Goal: Task Accomplishment & Management: Complete application form

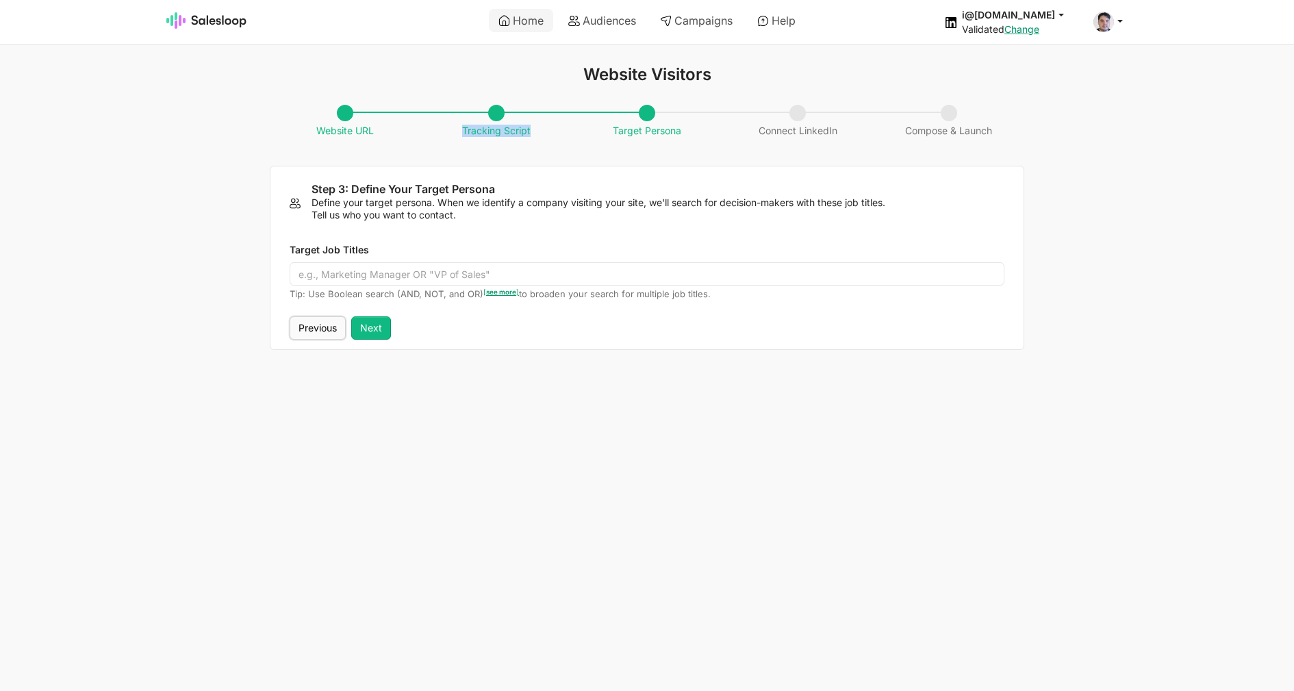
click at [322, 331] on button "Previous" at bounding box center [318, 327] width 56 height 23
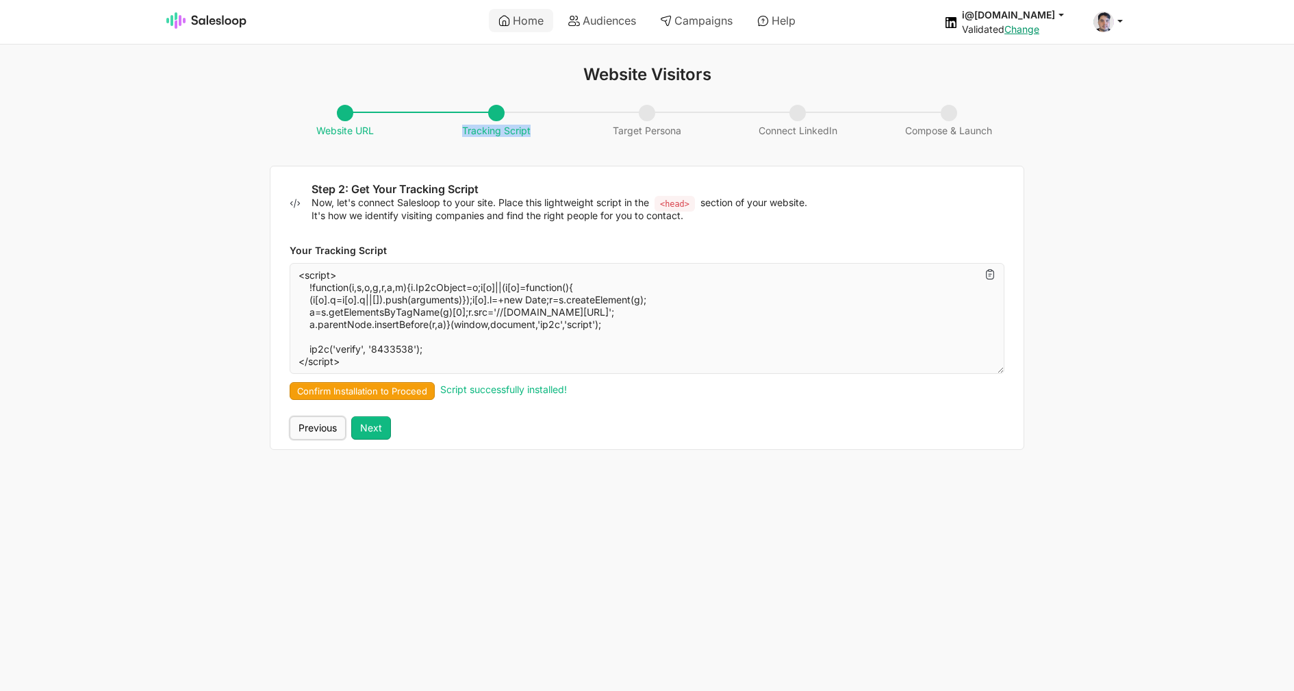
click at [321, 427] on button "Previous" at bounding box center [318, 427] width 56 height 23
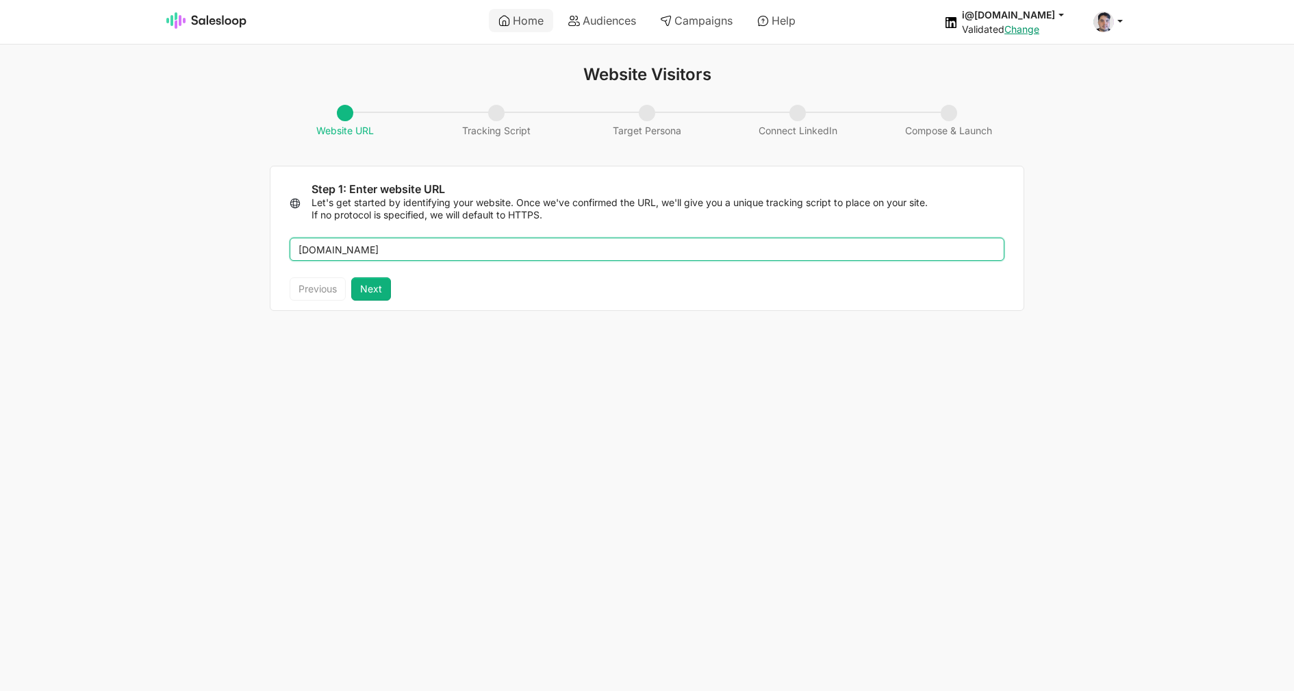
type input "[DOMAIN_NAME]"
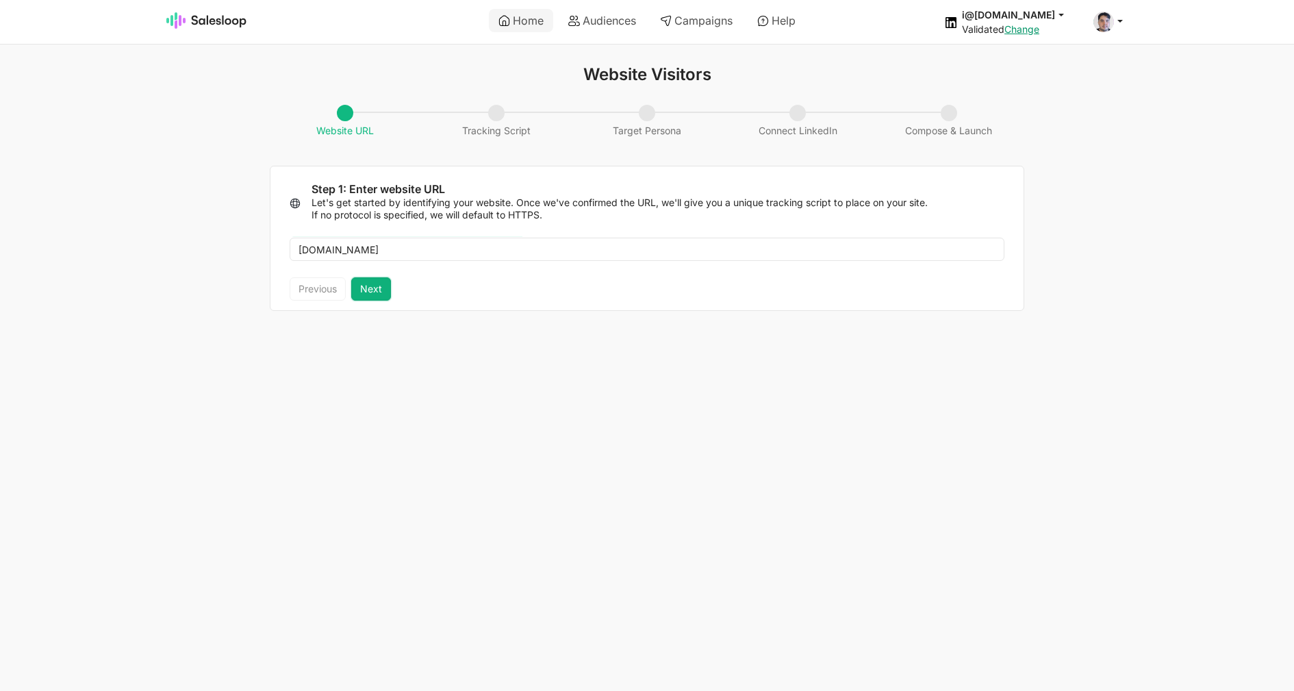
click at [364, 299] on button "Next" at bounding box center [371, 288] width 40 height 23
click at [374, 293] on button "Next" at bounding box center [371, 288] width 40 height 23
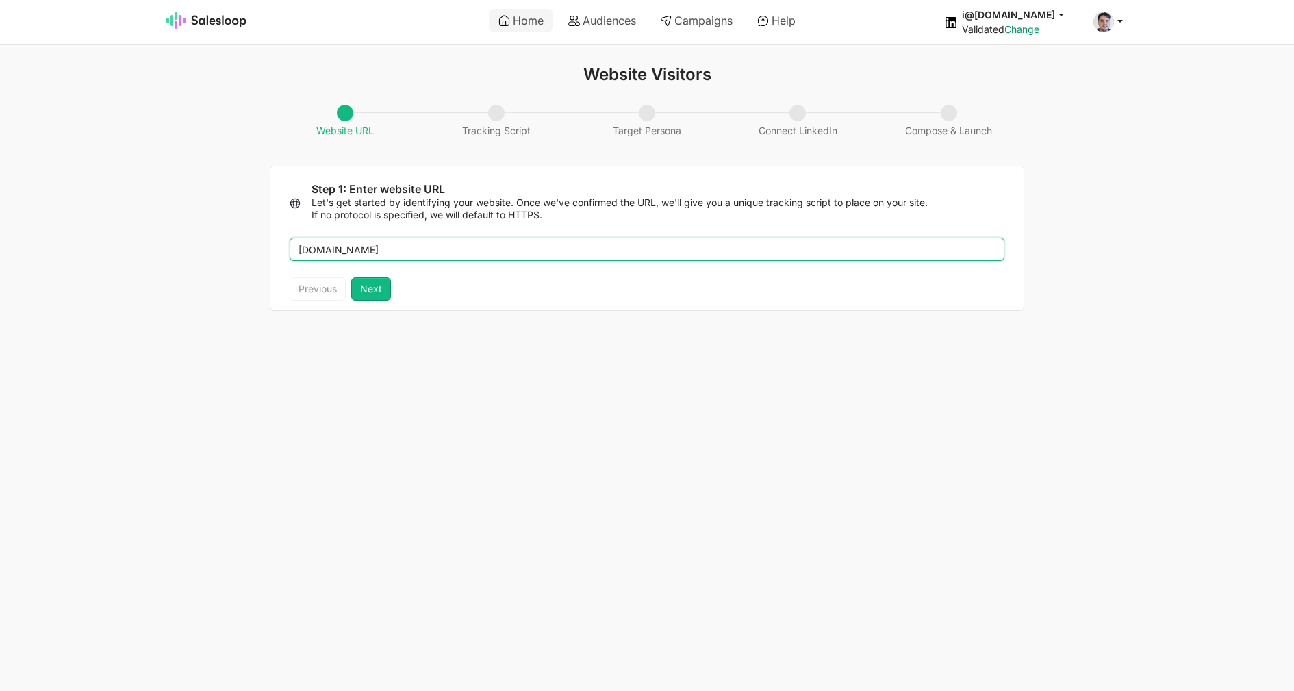
drag, startPoint x: 361, startPoint y: 247, endPoint x: 244, endPoint y: 232, distance: 118.1
click at [290, 238] on input "[DOMAIN_NAME]" at bounding box center [647, 249] width 715 height 23
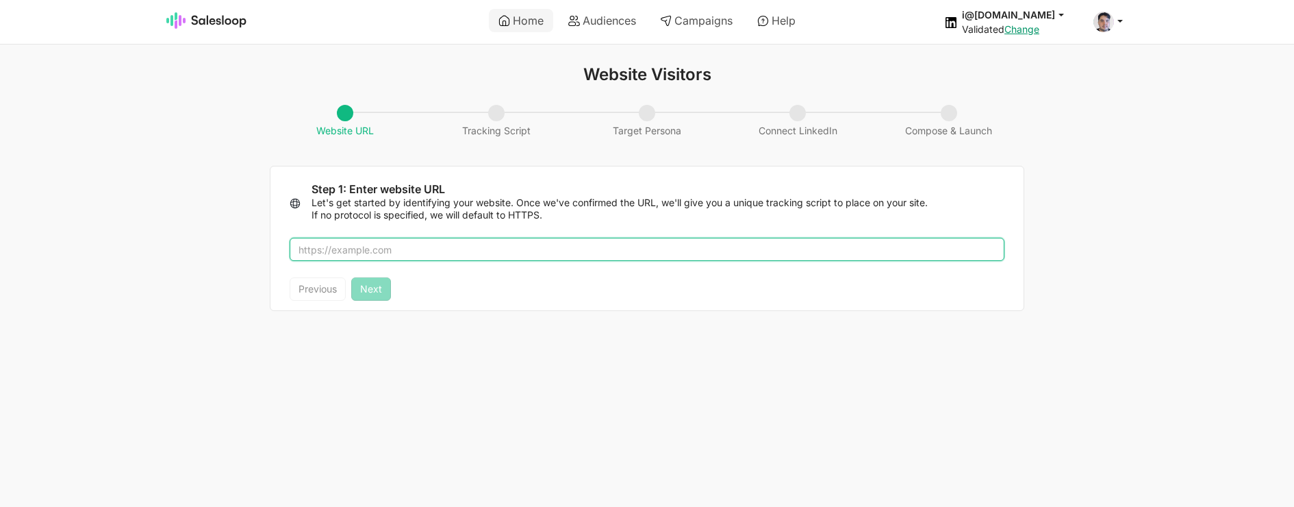
click at [390, 260] on input "text" at bounding box center [647, 249] width 715 height 23
paste input "[DOMAIN_NAME]"
type input "[DOMAIN_NAME]"
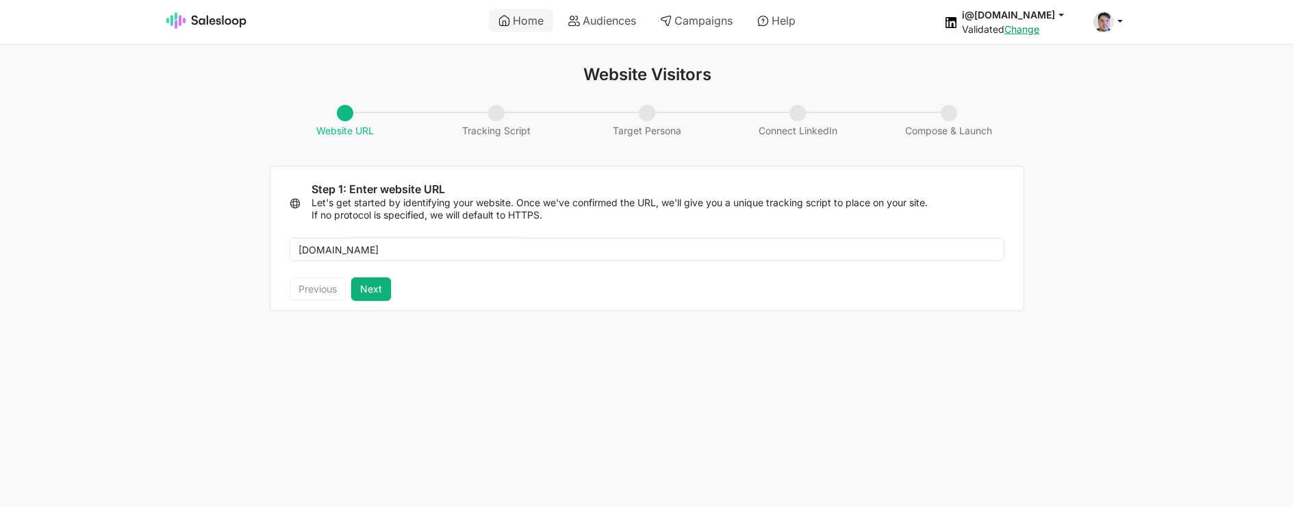
click at [381, 288] on button "Next" at bounding box center [371, 288] width 40 height 23
type textarea "<script> !function(i,s,o,g,r,a,m){i.Ip2cObject=o;i[o]||(i[o]=function(){ (i[o].…"
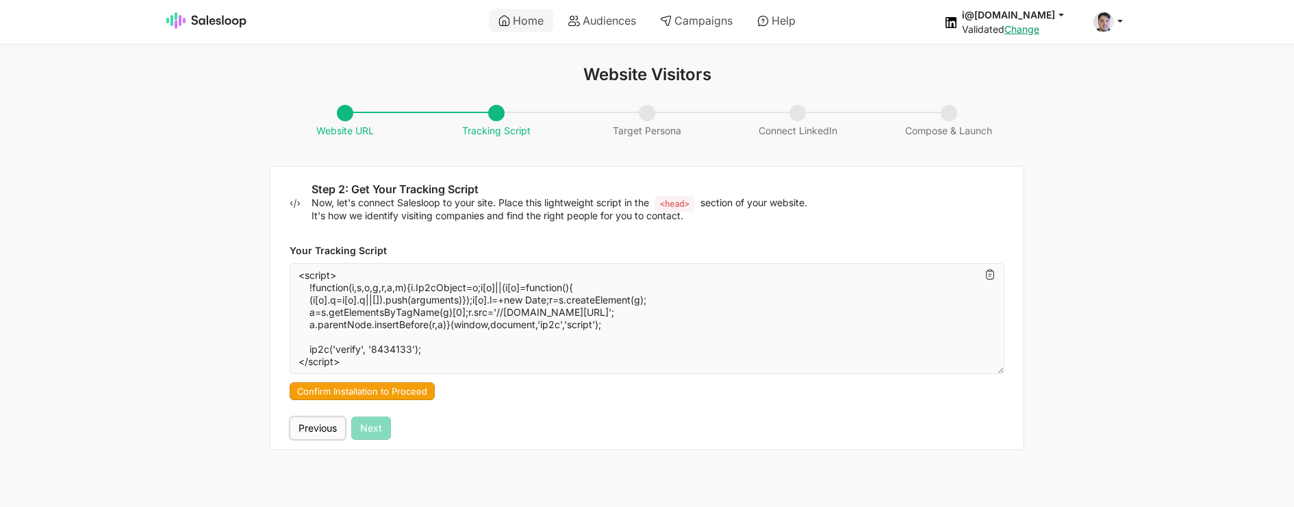
click at [329, 427] on button "Previous" at bounding box center [318, 427] width 56 height 23
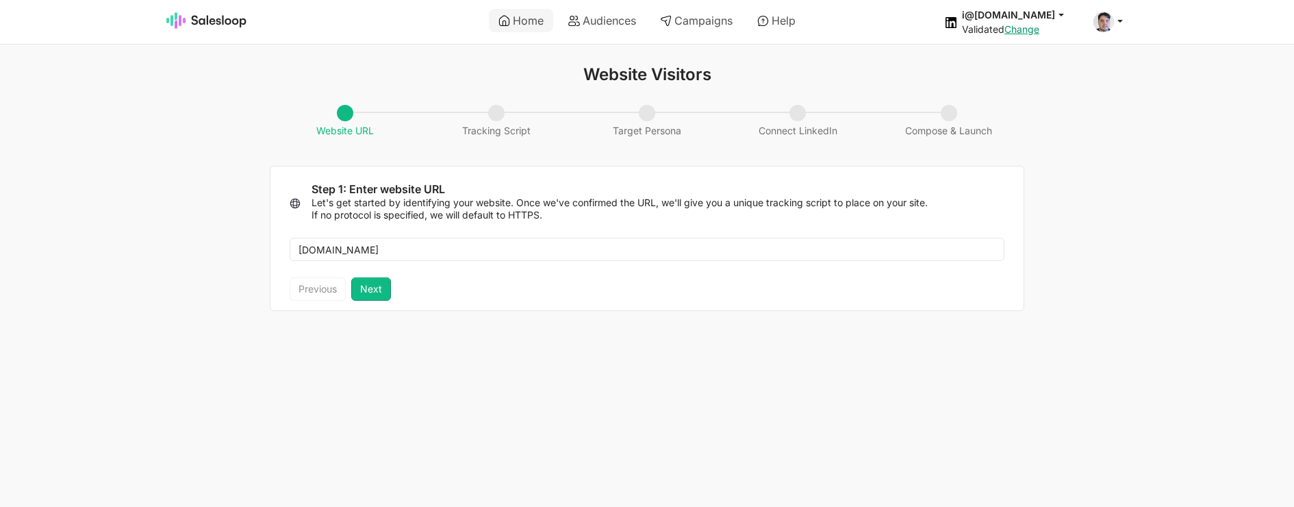
click at [305, 287] on div "Previous Next" at bounding box center [340, 288] width 101 height 23
click at [361, 291] on button "Next" at bounding box center [371, 288] width 40 height 23
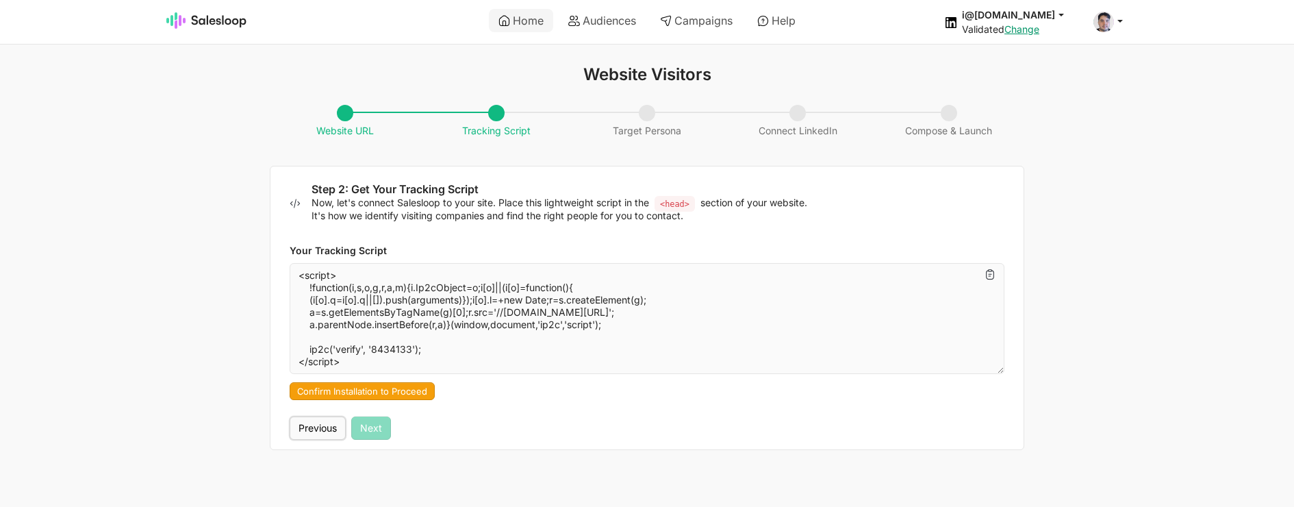
click at [325, 427] on button "Previous" at bounding box center [318, 427] width 56 height 23
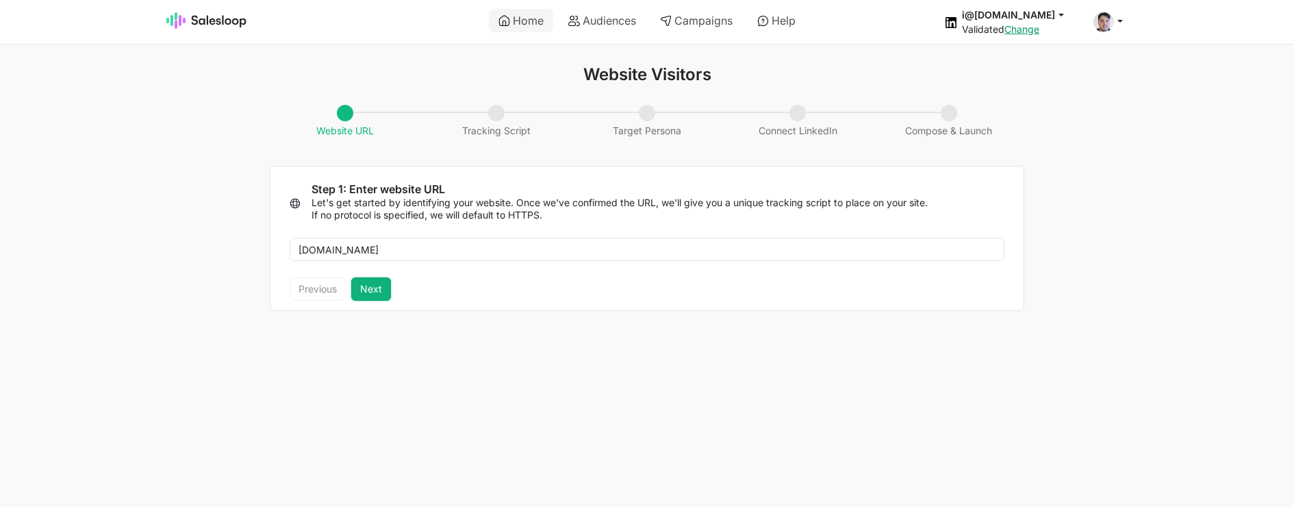
click at [378, 291] on button "Next" at bounding box center [371, 288] width 40 height 23
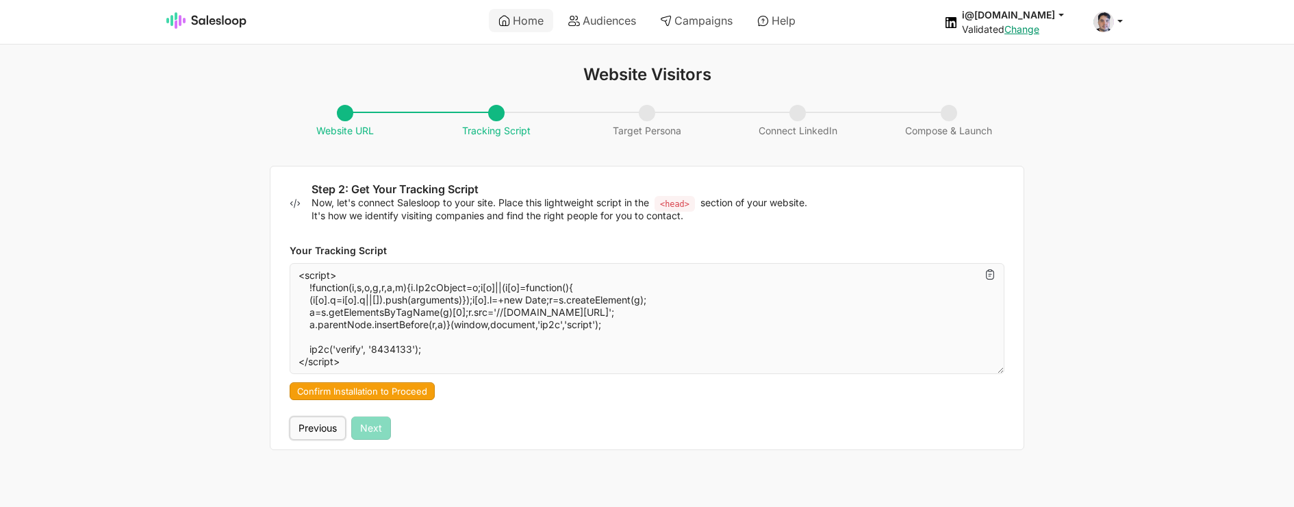
click at [343, 430] on button "Previous" at bounding box center [318, 427] width 56 height 23
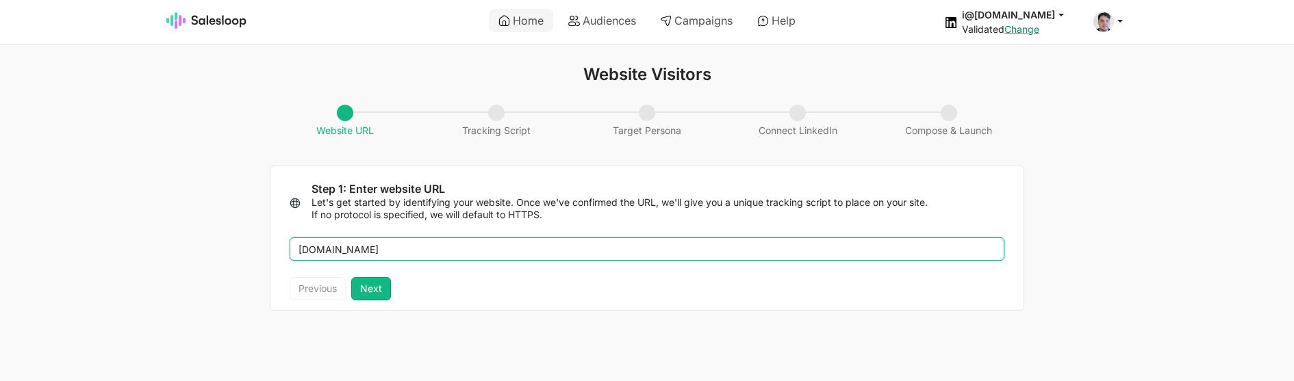
drag, startPoint x: 414, startPoint y: 242, endPoint x: 255, endPoint y: 238, distance: 158.9
click at [290, 238] on input "[DOMAIN_NAME]" at bounding box center [647, 249] width 715 height 23
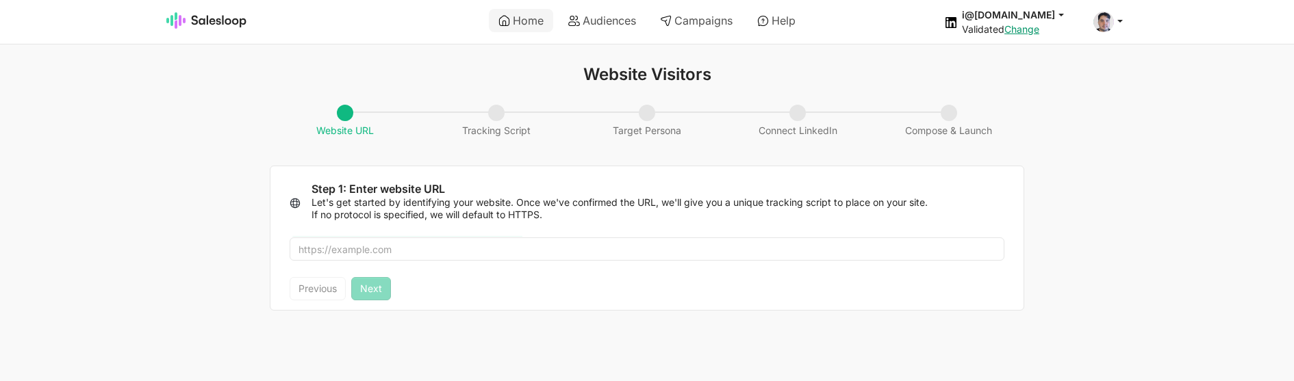
click at [580, 310] on div "Previous Next" at bounding box center [646, 293] width 753 height 33
